Goal: Transaction & Acquisition: Purchase product/service

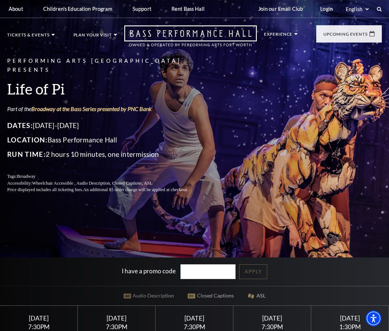
scroll to position [74, 0]
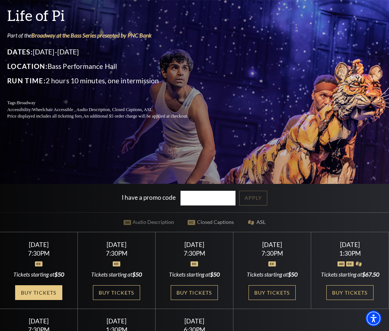
click at [36, 300] on link "Buy Tickets" at bounding box center [38, 292] width 47 height 15
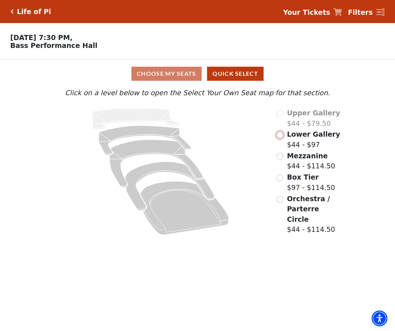
click at [279, 138] on input "Lower Gallery$44 - $97\a" at bounding box center [280, 135] width 7 height 7
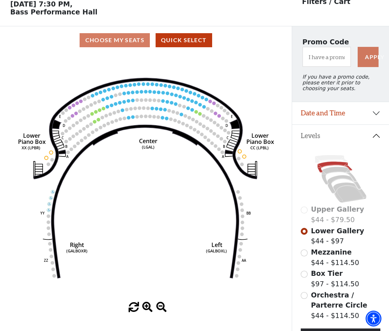
scroll to position [33, 0]
click at [147, 132] on icon "Right (GALBOXR) E D C B A E D C B A YY ZZ Left (GALBOXL) BB AA Center Lower Pia…" at bounding box center [146, 178] width 263 height 248
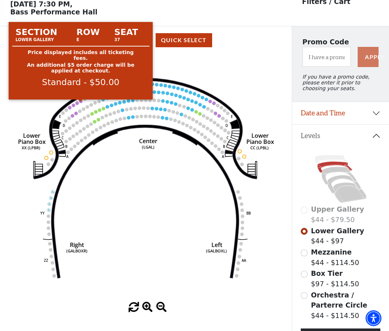
click at [81, 103] on circle at bounding box center [81, 102] width 4 height 4
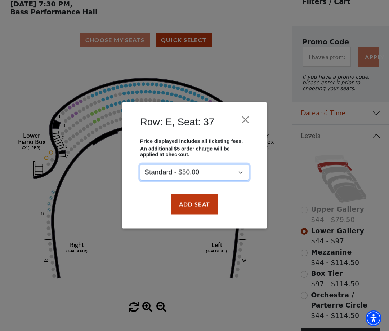
click at [140, 164] on select "Standard - $50.00" at bounding box center [194, 172] width 109 height 16
click at [156, 173] on select "Standard - $50.00" at bounding box center [194, 172] width 109 height 16
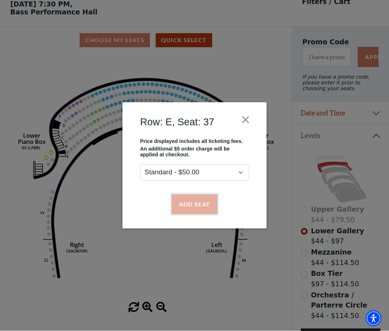
click at [191, 207] on button "Add Seat" at bounding box center [195, 204] width 46 height 20
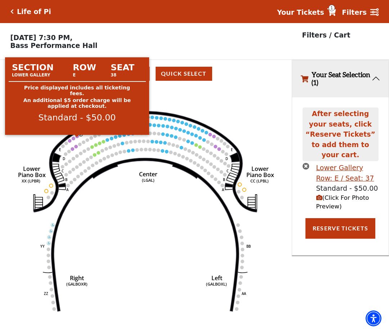
click at [78, 138] on circle at bounding box center [77, 136] width 4 height 4
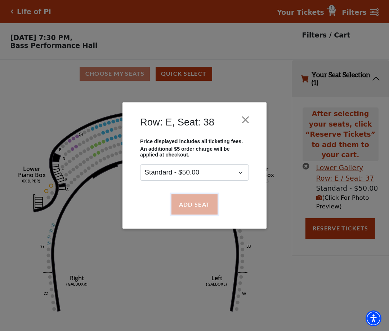
click at [196, 206] on button "Add Seat" at bounding box center [195, 204] width 46 height 20
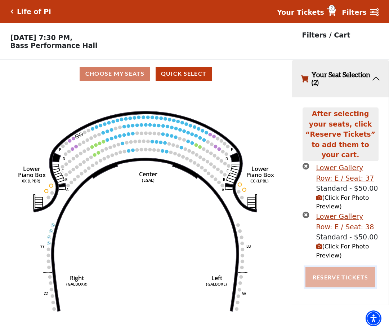
click at [338, 269] on button "Reserve Tickets" at bounding box center [341, 277] width 70 height 20
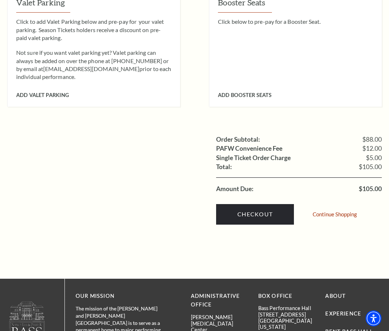
scroll to position [662, 0]
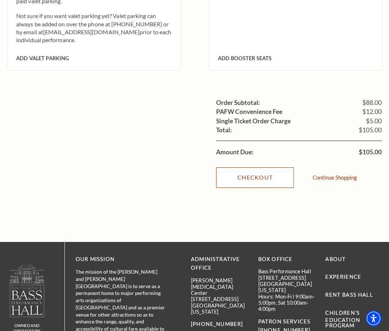
click at [260, 167] on link "Checkout" at bounding box center [255, 177] width 78 height 20
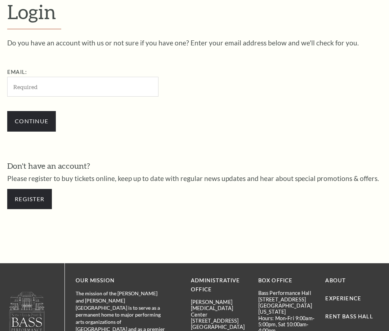
scroll to position [185, 0]
click at [30, 198] on link "Register" at bounding box center [29, 199] width 45 height 20
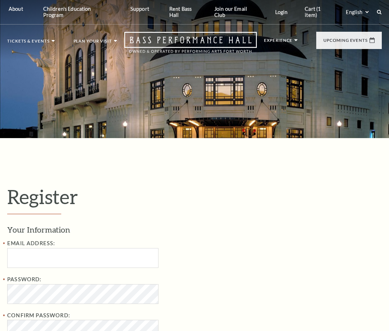
select select "1"
select select "TX"
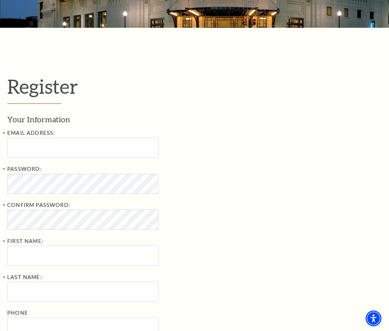
scroll to position [147, 0]
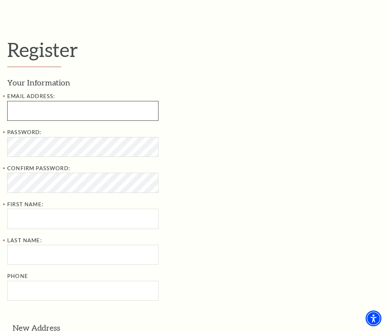
click at [9, 109] on input "Email Address:" at bounding box center [82, 111] width 151 height 20
click at [17, 110] on input "Email Address:" at bounding box center [82, 111] width 151 height 20
paste input "lareezindell@mail.com"
type input "lareezindell@mail.com"
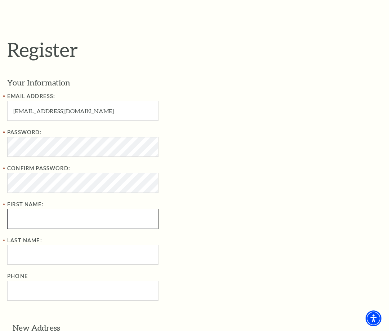
click at [18, 218] on input "First Name:" at bounding box center [82, 219] width 151 height 20
paste input "Lare Zindel"
click at [36, 220] on input "Lare Zindel" at bounding box center [82, 219] width 151 height 20
type input "Lare"
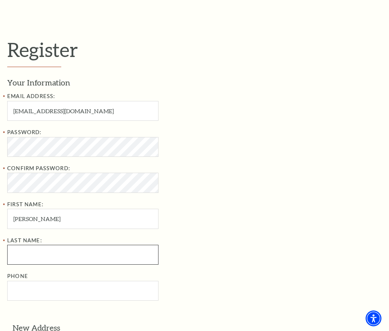
click at [13, 254] on input "Last Name:" at bounding box center [82, 255] width 151 height 20
paste input "Zindel"
type input "Zindel"
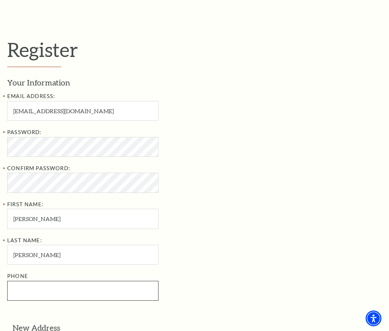
click at [23, 293] on input "Phone" at bounding box center [82, 291] width 151 height 20
paste input "682-899-4092"
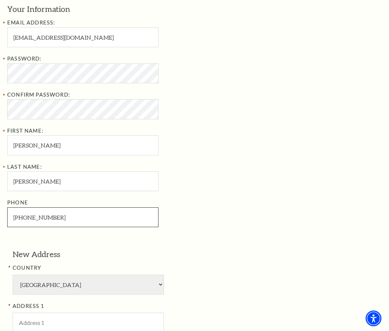
scroll to position [294, 0]
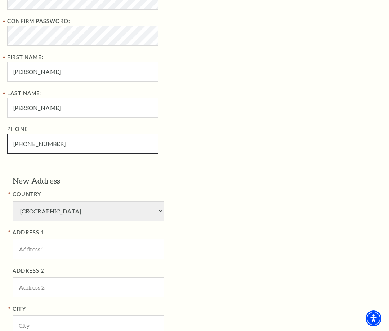
type input "682-899-4092"
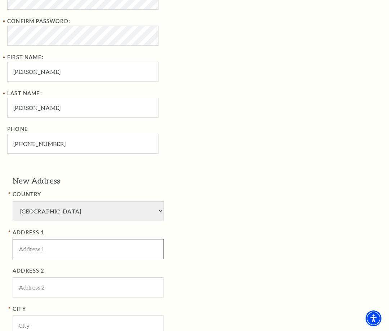
click at [25, 247] on input "ADDRESS 1" at bounding box center [88, 249] width 151 height 20
paste input "682-899-4092"
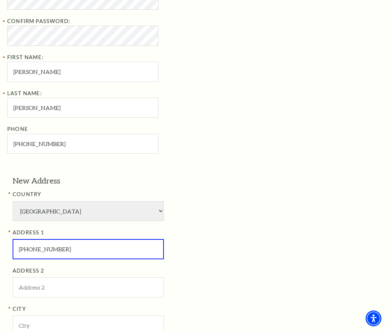
drag, startPoint x: 60, startPoint y: 251, endPoint x: -5, endPoint y: 250, distance: 65.6
click at [13, 250] on input "682-899-4092" at bounding box center [88, 249] width 151 height 20
paste input "211 Sierra Dr, Beverly Hills, CA 90211"
click at [110, 248] on input "211 Sierra Dr, Beverly Hills, CA 90211" at bounding box center [88, 249] width 151 height 20
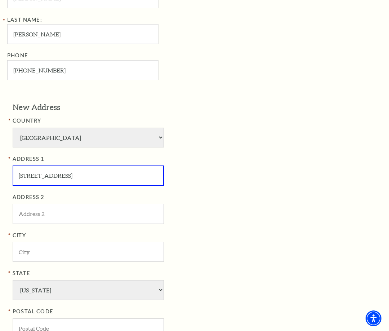
scroll to position [478, 0]
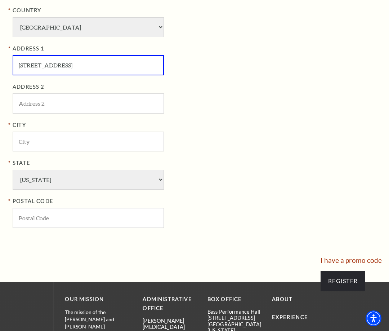
type input "211 Sierra Dr, Beverly Hills, CA"
click at [33, 218] on input "POSTAL CODE" at bounding box center [88, 218] width 151 height 20
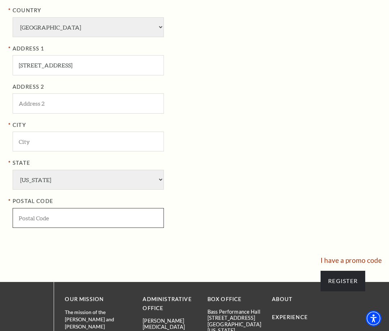
paste input "90211"
type input "90211"
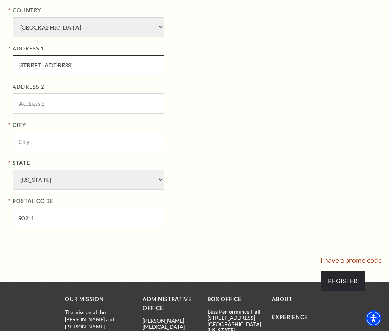
drag, startPoint x: 56, startPoint y: 66, endPoint x: 77, endPoint y: 66, distance: 21.6
click at [77, 66] on input "211 Sierra Dr, Beverly Hills, CA" at bounding box center [88, 65] width 151 height 20
click at [78, 66] on input "211 Sierra Dr, Beverly Hills, CA" at bounding box center [88, 65] width 151 height 20
drag, startPoint x: 268, startPoint y: 58, endPoint x: 280, endPoint y: 58, distance: 12.3
click at [164, 58] on input "211 Sierra Dr, Beverly Hills, CA" at bounding box center [88, 65] width 151 height 20
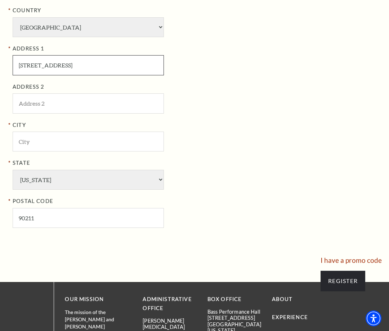
drag, startPoint x: 54, startPoint y: 64, endPoint x: 87, endPoint y: 64, distance: 33.5
click at [87, 64] on input "211 Sierra Dr, Beverly Hills, CA" at bounding box center [88, 65] width 151 height 20
type input "211 Sierra Dr, , CA"
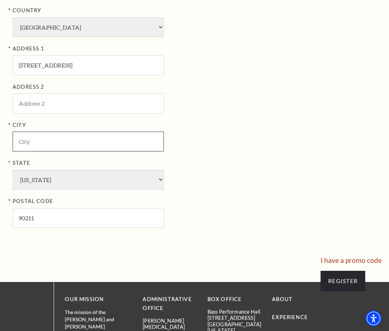
click at [20, 145] on input "City" at bounding box center [88, 142] width 151 height 20
paste input "Beverly Hills"
type input "Beverly Hills"
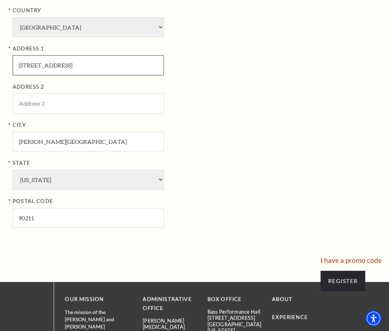
click at [51, 66] on input "211 Sierra Dr, , CA" at bounding box center [88, 65] width 151 height 20
type input "211 Sierra Dr"
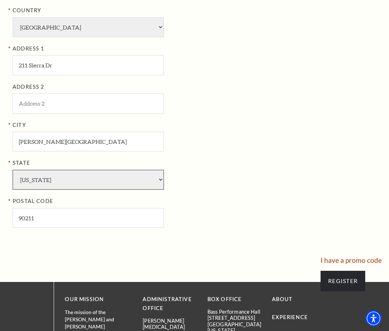
click at [13, 170] on select "Alabama Alaska American Embassy American Embassy American Samoa Arizona Arkansa…" at bounding box center [88, 180] width 151 height 20
select select "CA"
click option "California" at bounding box center [0, 0] width 0 height 0
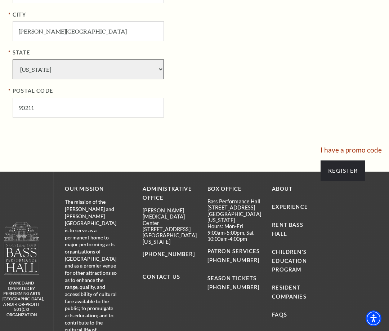
scroll to position [625, 0]
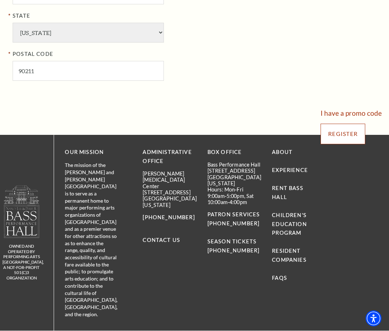
click at [344, 135] on input "Register" at bounding box center [343, 134] width 45 height 20
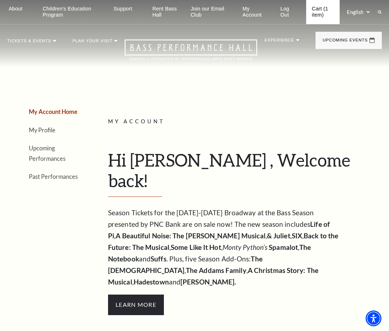
click at [318, 13] on link "Cart (1 item)" at bounding box center [323, 12] width 34 height 24
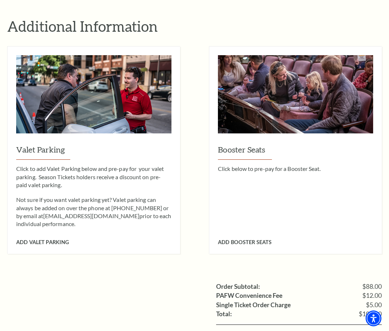
scroll to position [552, 0]
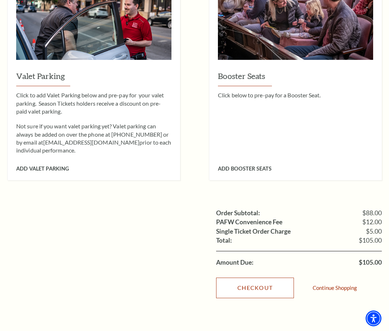
click at [260, 278] on link "Checkout" at bounding box center [255, 288] width 78 height 20
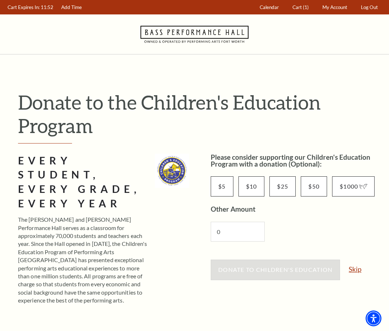
click at [358, 270] on link "Skip" at bounding box center [355, 269] width 13 height 7
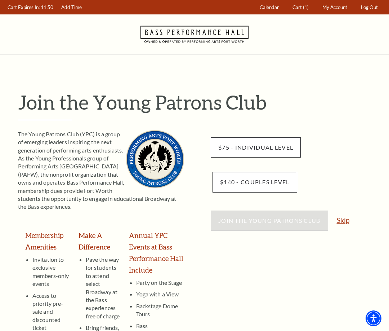
click at [344, 218] on link "Skip" at bounding box center [343, 220] width 13 height 7
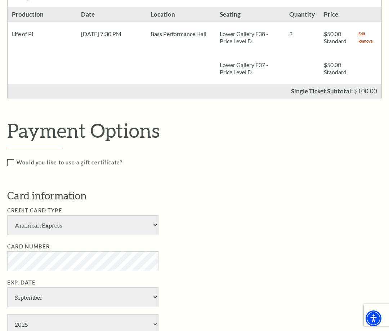
scroll to position [331, 0]
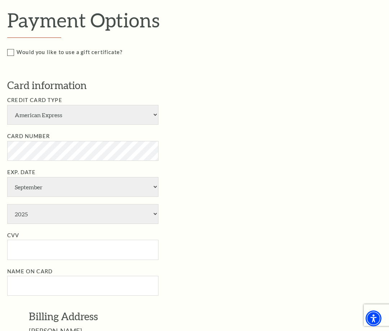
click at [236, 151] on li "Card Number" at bounding box center [199, 146] width 385 height 29
click at [7, 204] on select "2025 2026 2027 2028 2029 2030 2031 2032 2033 2034" at bounding box center [82, 214] width 151 height 20
select select "2030"
click option "2030" at bounding box center [0, 0] width 0 height 0
click at [15, 248] on input "CVV" at bounding box center [82, 250] width 151 height 20
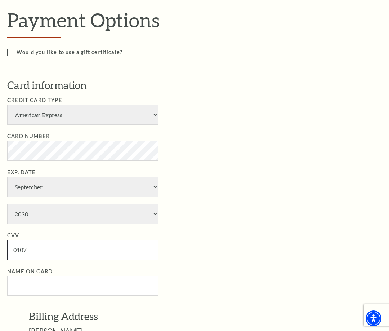
type input "0107"
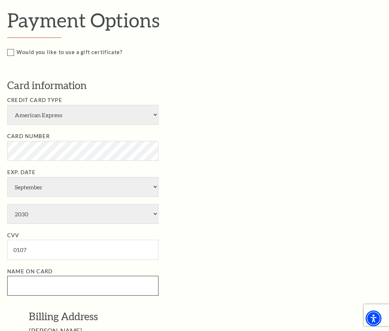
click at [27, 285] on input "Name on Card" at bounding box center [82, 286] width 151 height 20
click at [16, 279] on input "Name on Card" at bounding box center [82, 286] width 151 height 20
paste input "Lare Zindel"
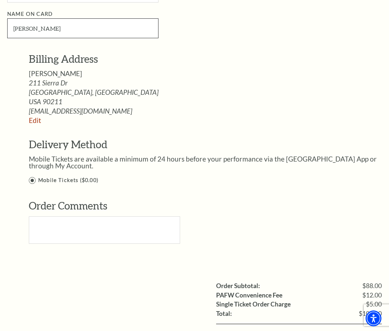
scroll to position [662, 0]
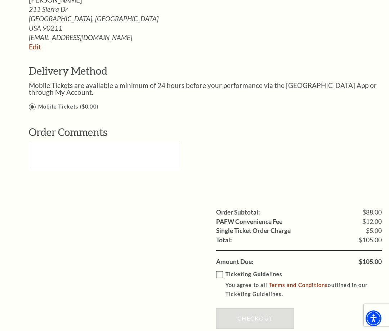
type input "Lare Zindel"
click at [223, 271] on label "Ticketing Guidelines You agree to all Terms and Conditions outlined in our Tick…" at bounding box center [304, 284] width 176 height 29
click at [0, 0] on input "Ticketing Guidelines You agree to all Terms and Conditions outlined in our Tick…" at bounding box center [0, 0] width 0 height 0
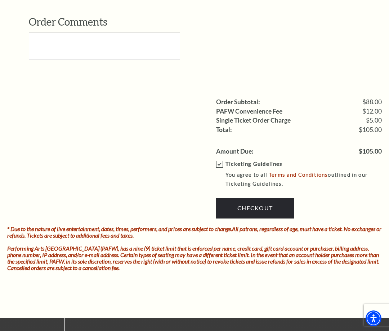
scroll to position [809, 0]
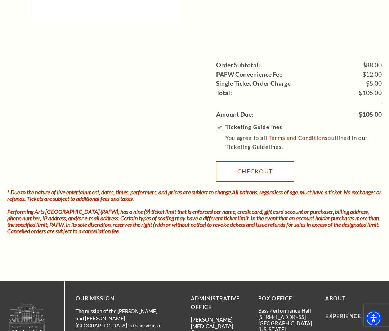
click at [260, 171] on link "Checkout" at bounding box center [255, 171] width 78 height 20
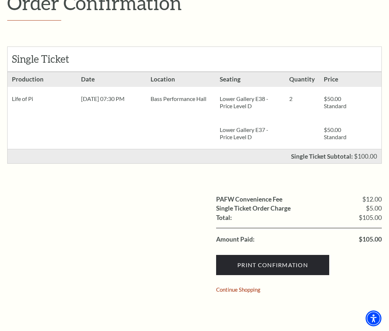
scroll to position [147, 0]
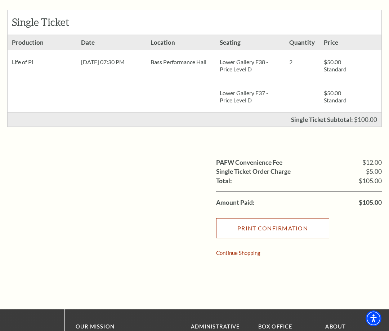
click at [275, 226] on input "Print Confirmation" at bounding box center [272, 228] width 113 height 20
